Goal: Check status: Check status

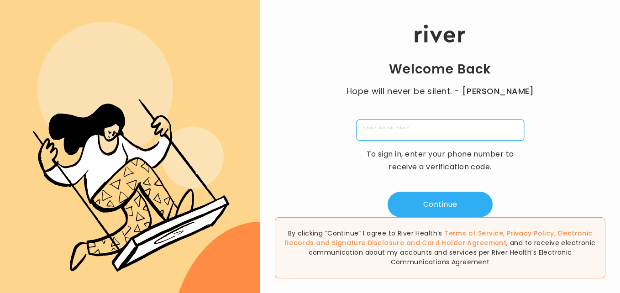
click at [428, 129] on input "tel" at bounding box center [441, 130] width 168 height 21
type input "**********"
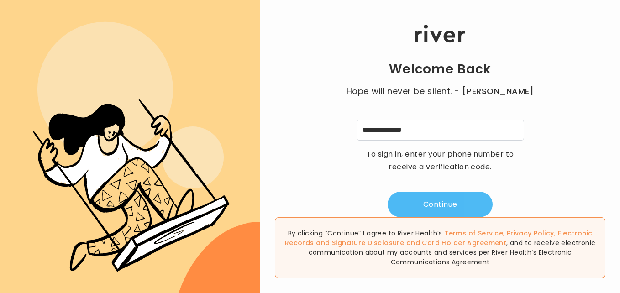
click at [437, 205] on button "Continue" at bounding box center [440, 205] width 105 height 26
type input "*"
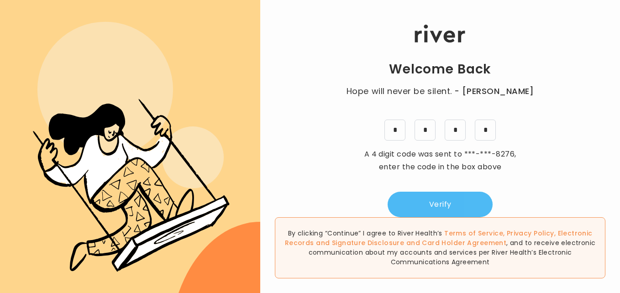
click at [437, 205] on button "Verify" at bounding box center [440, 205] width 105 height 26
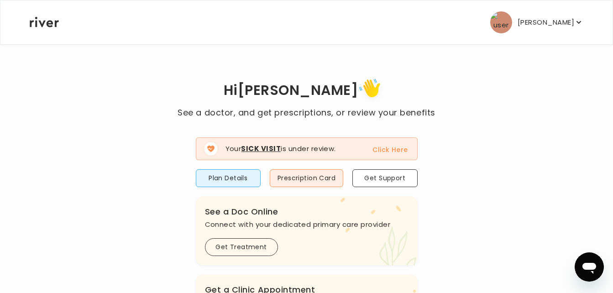
click at [388, 148] on button "Click Here" at bounding box center [390, 149] width 35 height 11
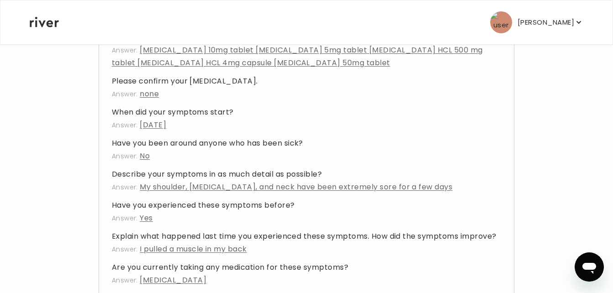
scroll to position [255, 0]
